Goal: Transaction & Acquisition: Download file/media

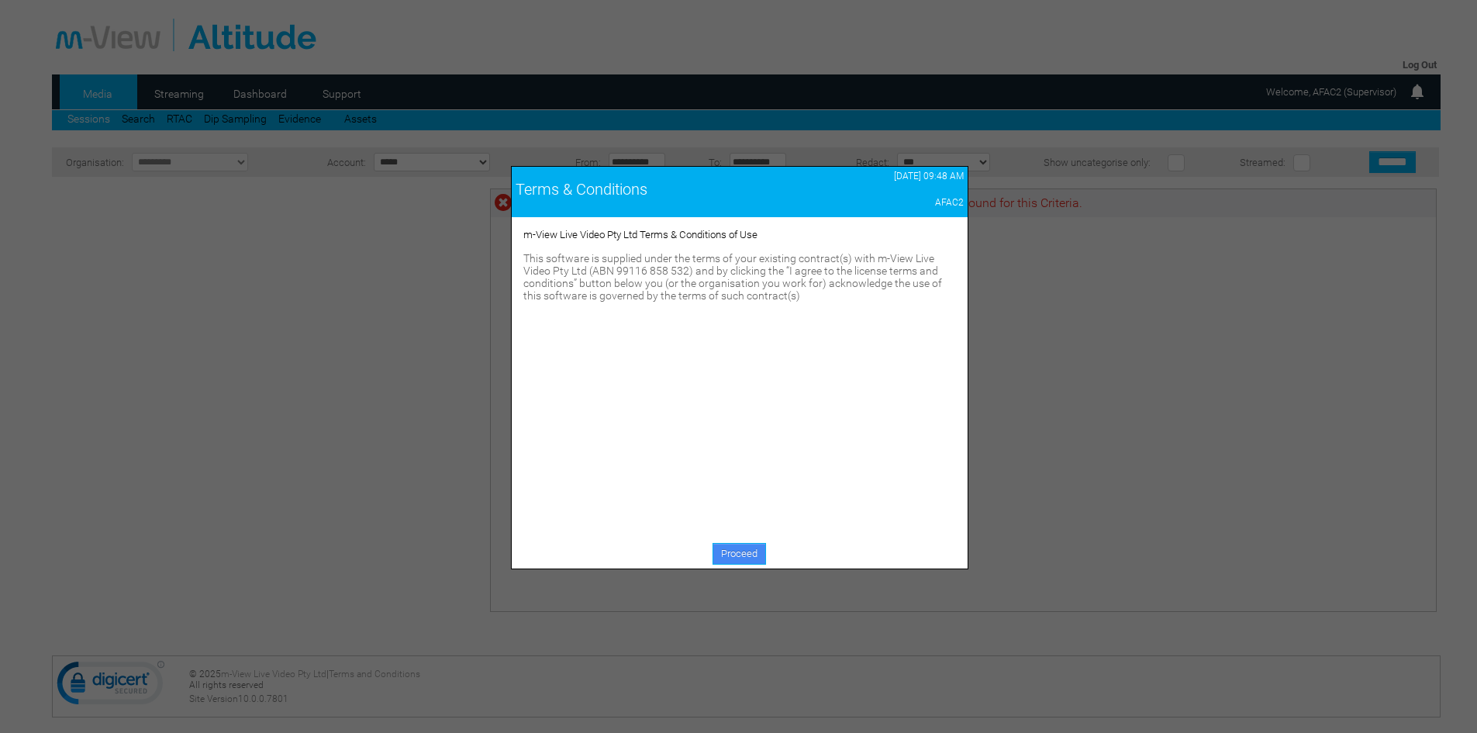
click at [730, 554] on link "Proceed" at bounding box center [738, 554] width 53 height 22
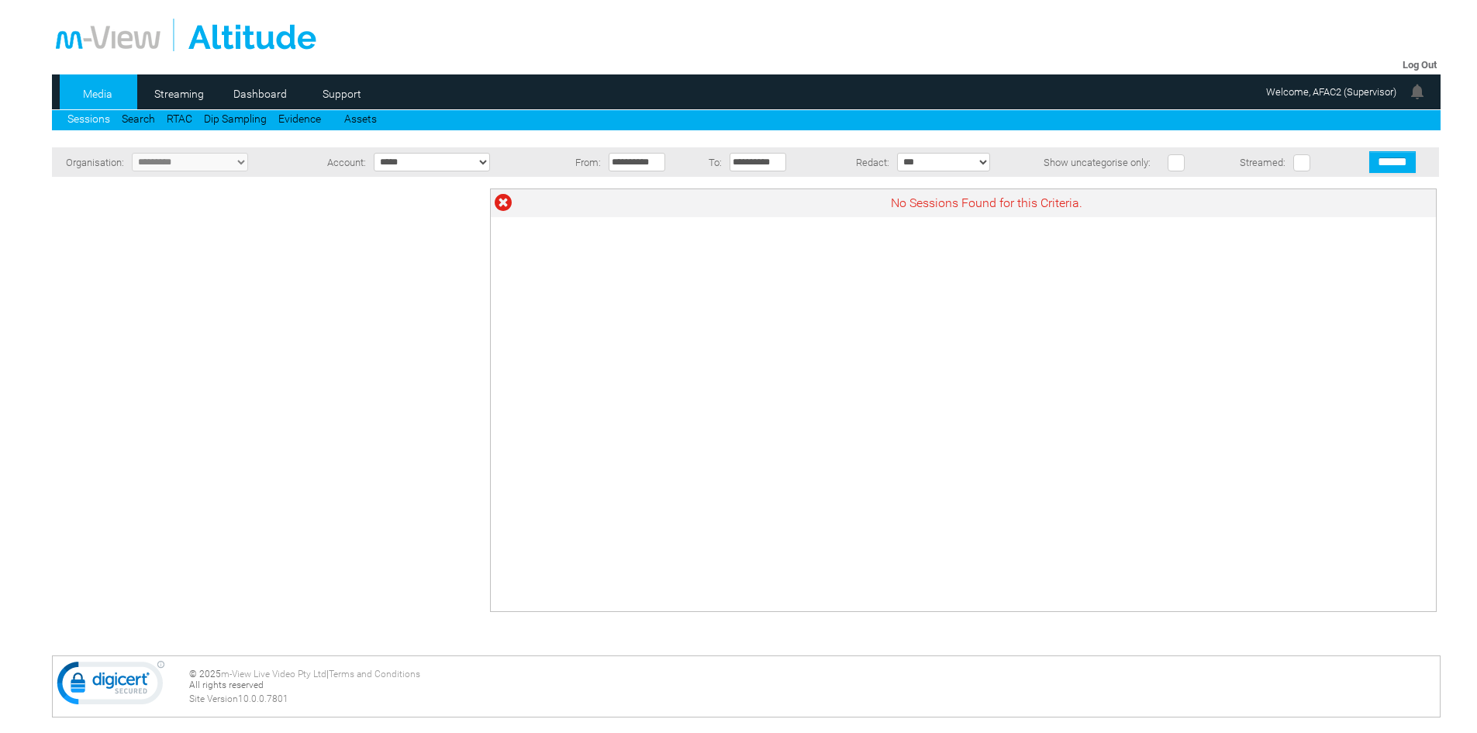
click at [91, 89] on link "Media" at bounding box center [97, 93] width 75 height 23
click at [64, 202] on icon at bounding box center [65, 203] width 10 height 16
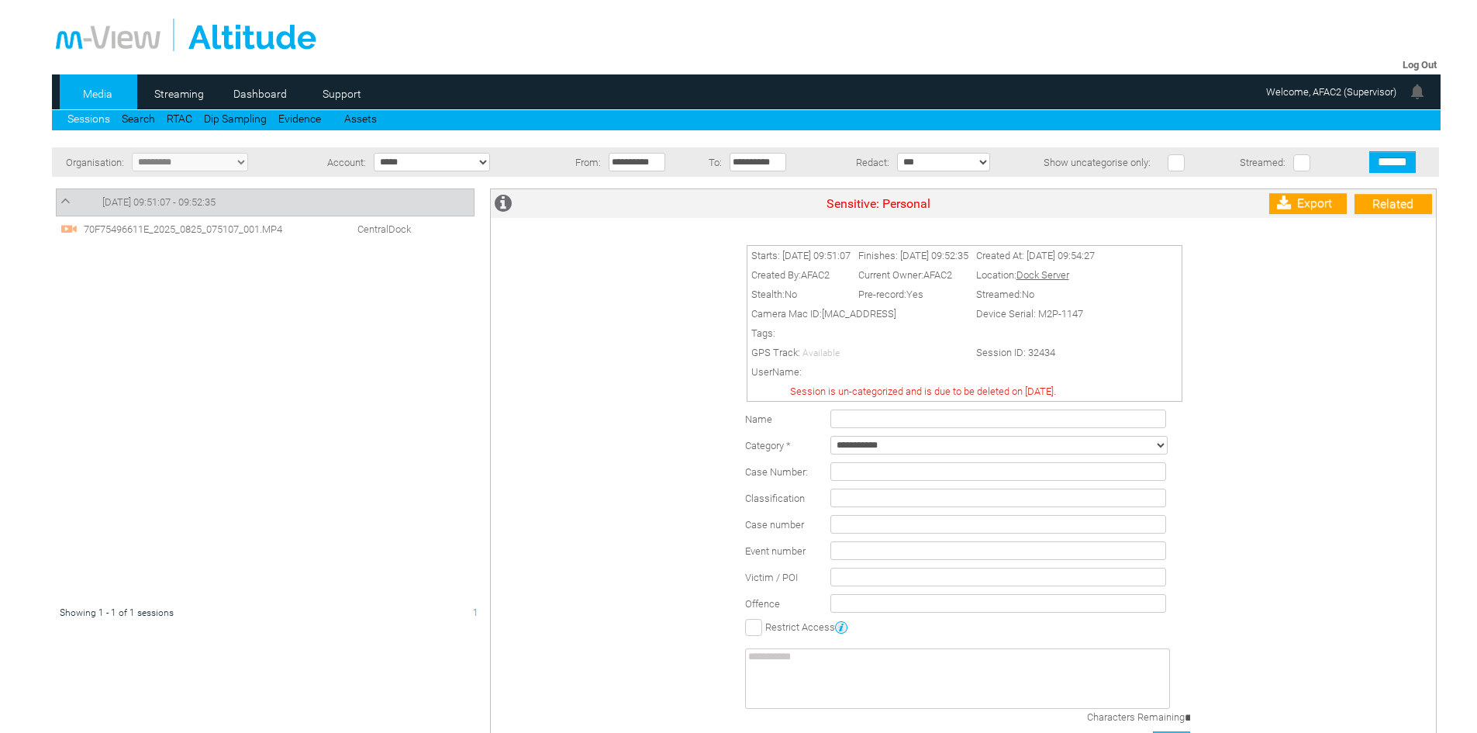
click at [91, 90] on link "Media" at bounding box center [97, 93] width 75 height 23
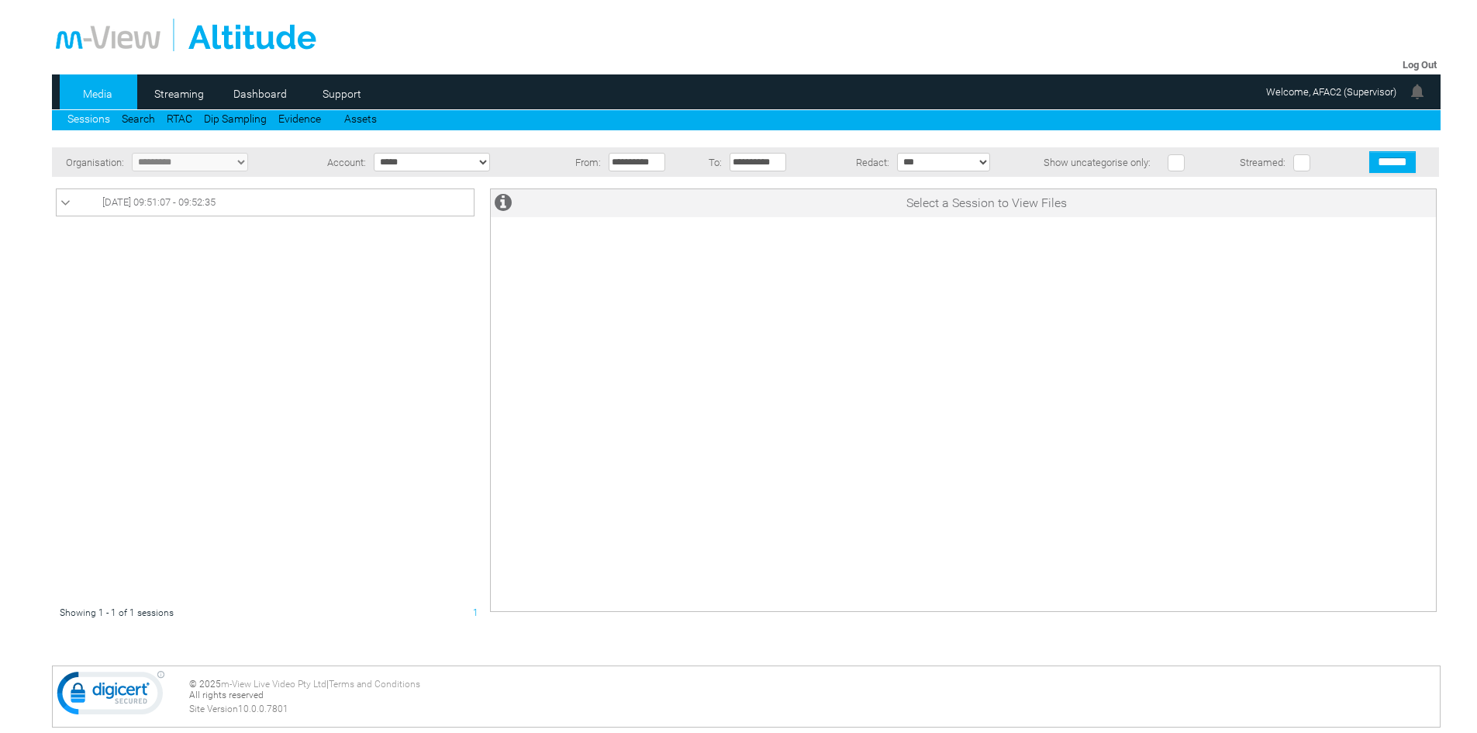
click at [64, 200] on icon at bounding box center [65, 203] width 10 height 16
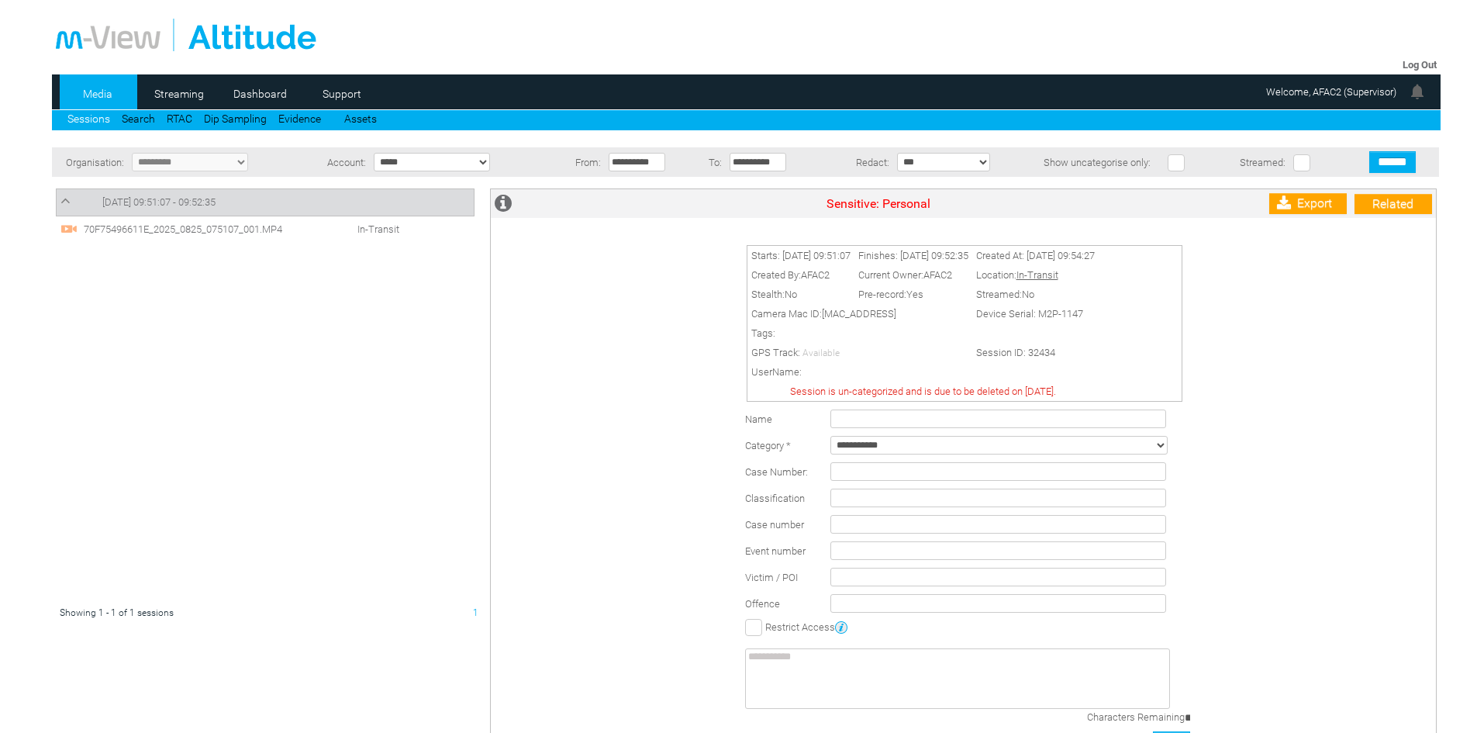
click at [244, 229] on span "70F75496611E_2025_0825_075107_001.MP4" at bounding box center [198, 229] width 236 height 12
